Goal: Task Accomplishment & Management: Use online tool/utility

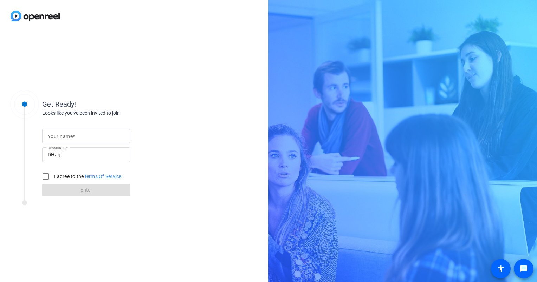
click at [70, 134] on mat-label "Your name" at bounding box center [60, 137] width 25 height 6
click at [70, 134] on input "Your name" at bounding box center [86, 136] width 77 height 8
type input "[PERSON_NAME]"
click at [45, 177] on input "I agree to the Terms Of Service" at bounding box center [46, 177] width 14 height 14
checkbox input "true"
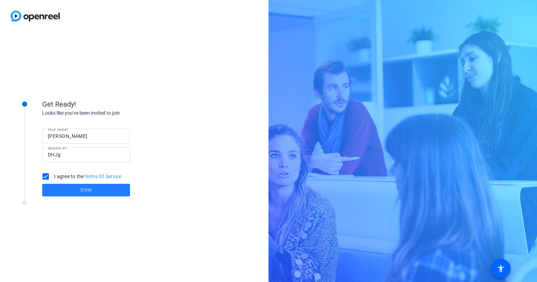
click at [60, 188] on span at bounding box center [86, 190] width 88 height 17
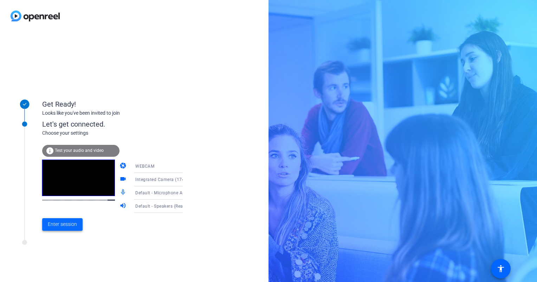
click at [61, 226] on span "Enter session" at bounding box center [62, 224] width 29 height 7
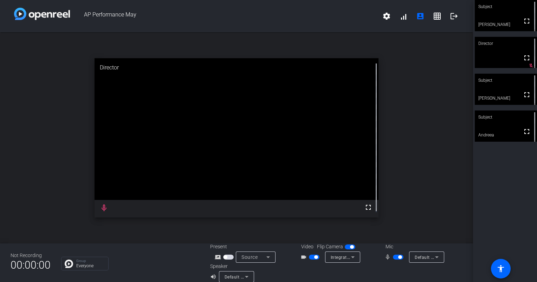
click at [393, 257] on span "button" at bounding box center [398, 257] width 11 height 5
click at [434, 15] on mat-icon "grid_on" at bounding box center [437, 16] width 8 height 8
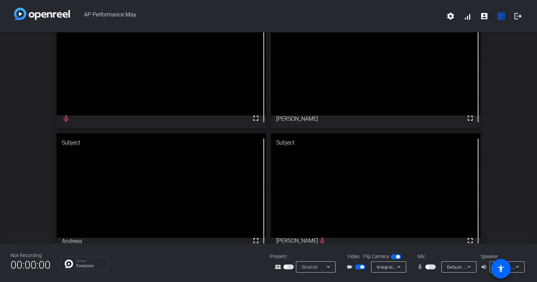
scroll to position [37, 0]
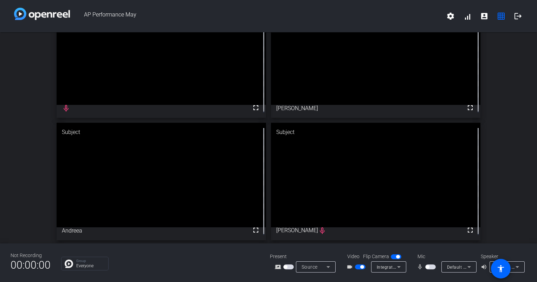
click at [427, 267] on span "button" at bounding box center [427, 268] width 4 height 4
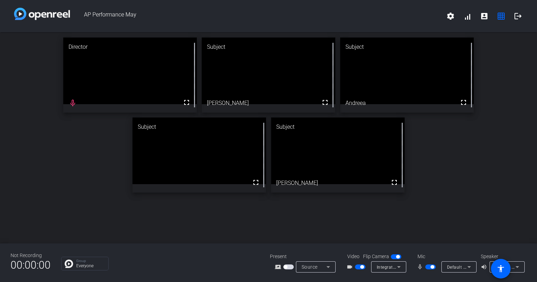
scroll to position [0, 0]
click at [427, 270] on mat-slide-toggle at bounding box center [431, 266] width 12 height 7
click at [427, 268] on span "button" at bounding box center [430, 267] width 11 height 5
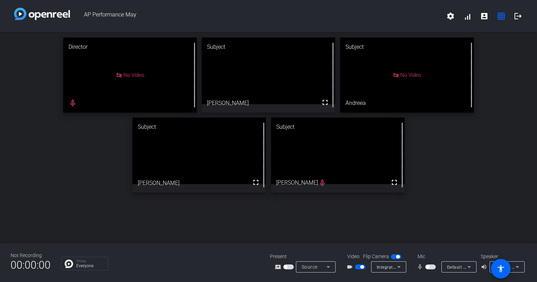
drag, startPoint x: 359, startPoint y: 267, endPoint x: 385, endPoint y: 231, distance: 44.3
click at [385, 231] on div "AP Performance May settings signal_cellular_alt account_box grid_on logout Dire…" at bounding box center [268, 141] width 537 height 282
click at [359, 267] on span "button" at bounding box center [360, 267] width 11 height 5
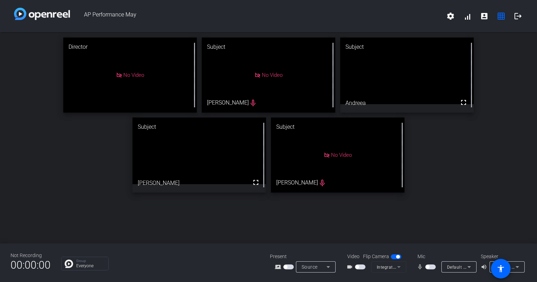
click at [358, 268] on span "button" at bounding box center [357, 268] width 4 height 4
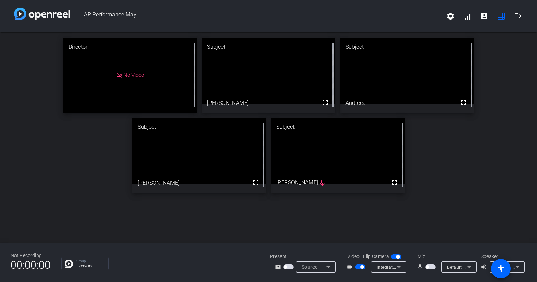
click at [358, 266] on span "button" at bounding box center [360, 267] width 11 height 5
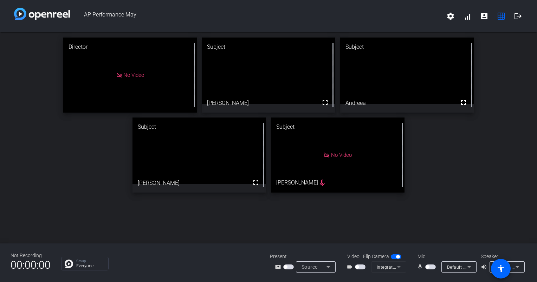
click at [363, 266] on span "button" at bounding box center [360, 267] width 11 height 5
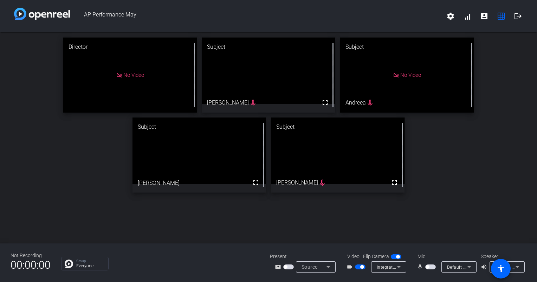
click at [358, 267] on span "button" at bounding box center [360, 267] width 11 height 5
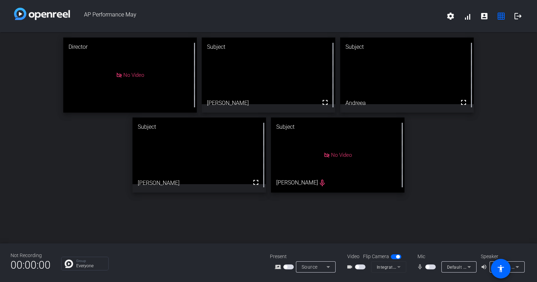
click at [360, 267] on span "button" at bounding box center [360, 267] width 11 height 5
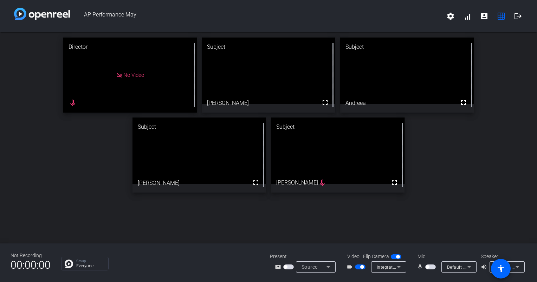
click at [56, 171] on div "Director No Video mic_none Subject fullscreen Ali Subject fullscreen [PERSON_NA…" at bounding box center [268, 115] width 537 height 166
click at [360, 266] on span "button" at bounding box center [360, 267] width 11 height 5
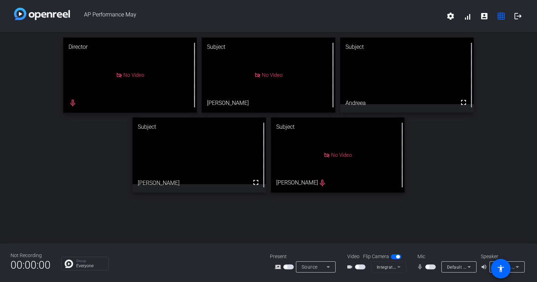
click at [362, 268] on span "button" at bounding box center [360, 267] width 11 height 5
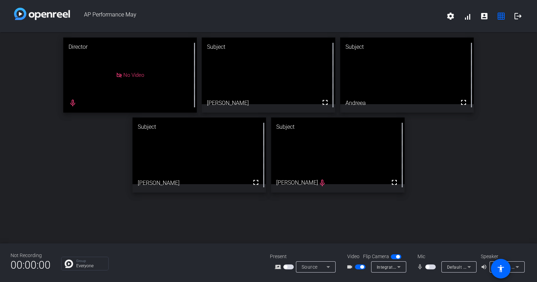
click at [360, 267] on span "button" at bounding box center [362, 268] width 4 height 4
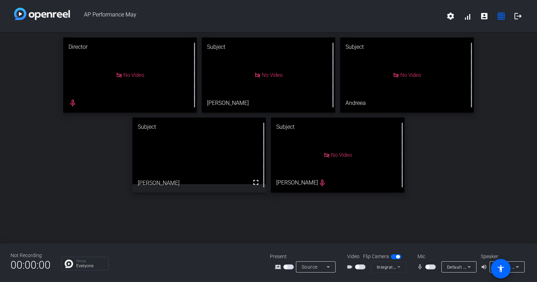
click at [361, 268] on span "button" at bounding box center [360, 267] width 11 height 5
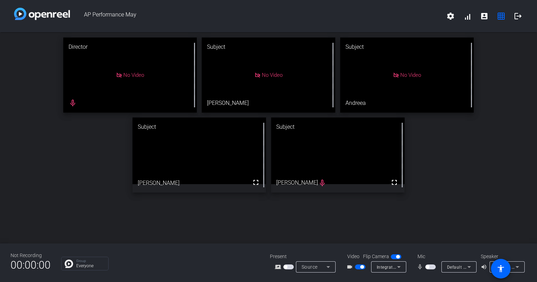
click at [362, 268] on button "button" at bounding box center [360, 267] width 11 height 5
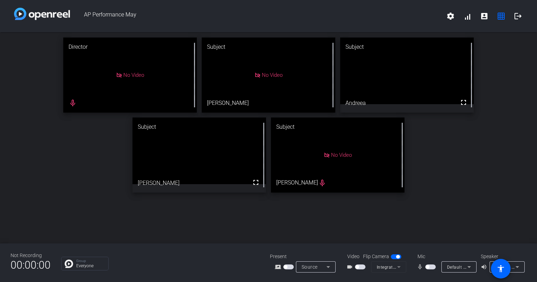
click at [361, 266] on span "button" at bounding box center [360, 267] width 11 height 5
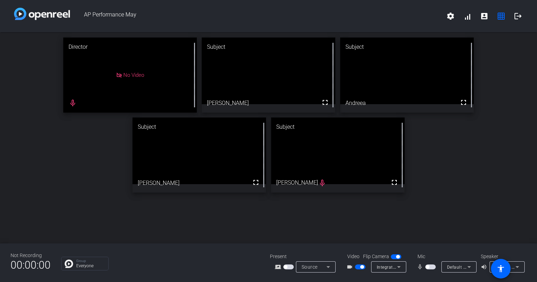
click at [431, 268] on span "button" at bounding box center [430, 267] width 11 height 5
